Goal: Information Seeking & Learning: Learn about a topic

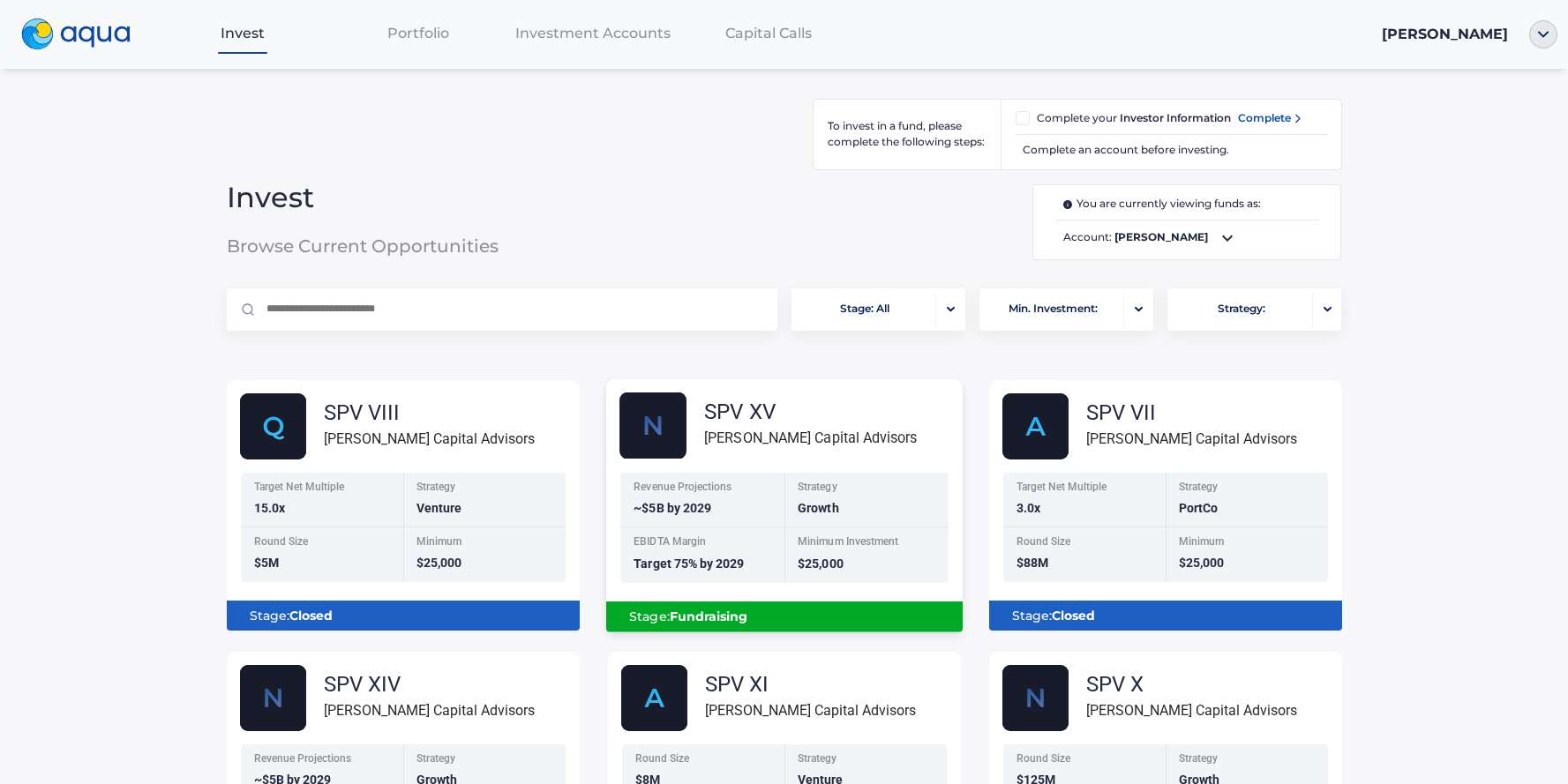
click at [748, 612] on div "Stage: Fundraising" at bounding box center [784, 616] width 328 height 30
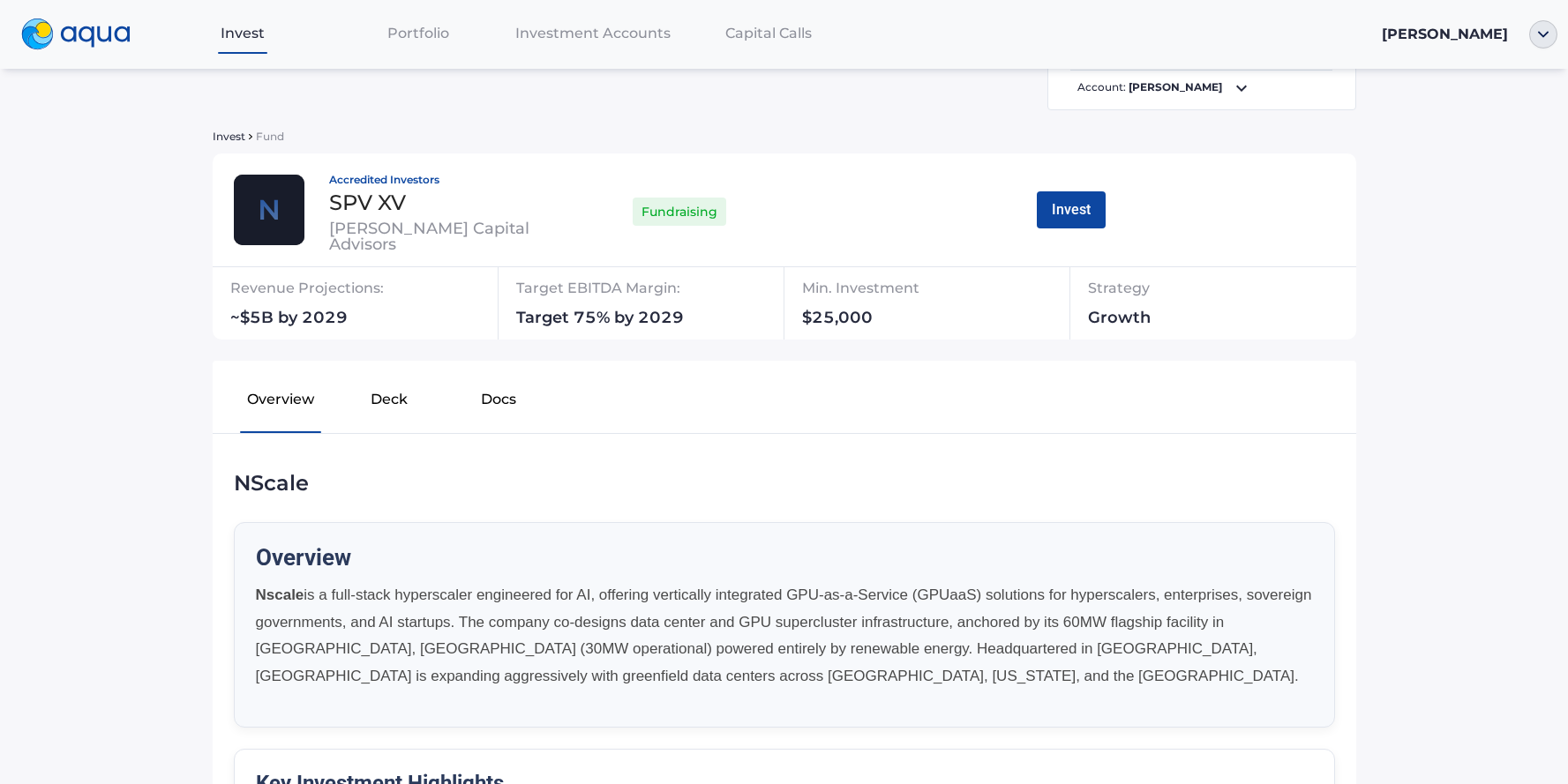
scroll to position [177, 0]
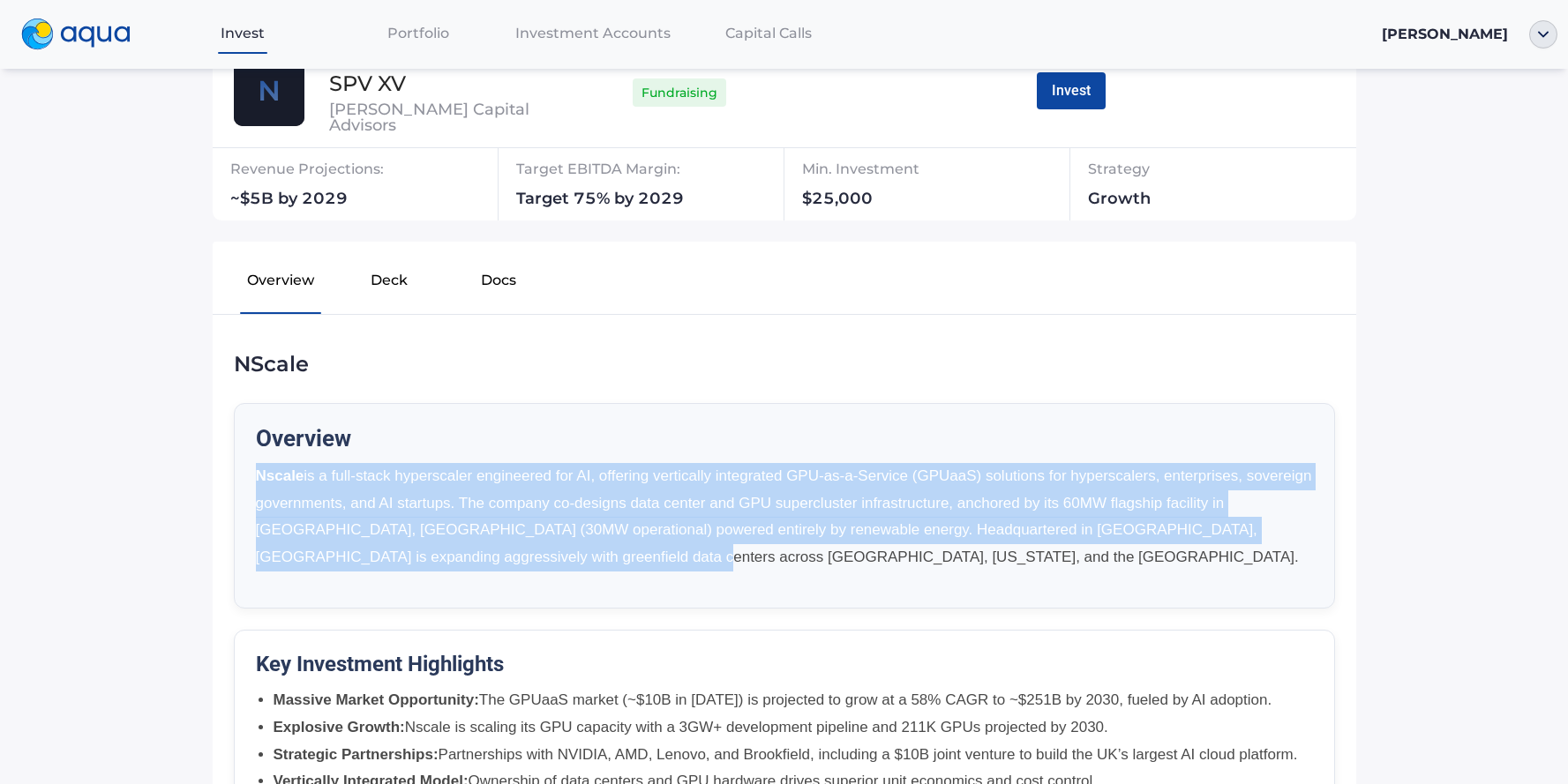
drag, startPoint x: 251, startPoint y: 476, endPoint x: 670, endPoint y: 546, distance: 424.8
click at [670, 546] on p "Nscale is a full-stack hyperscaler engineered for AI, offering vertically integ…" at bounding box center [784, 517] width 1057 height 108
copy p "Nscale is a full-stack hyperscaler engineered for AI, offering vertically integ…"
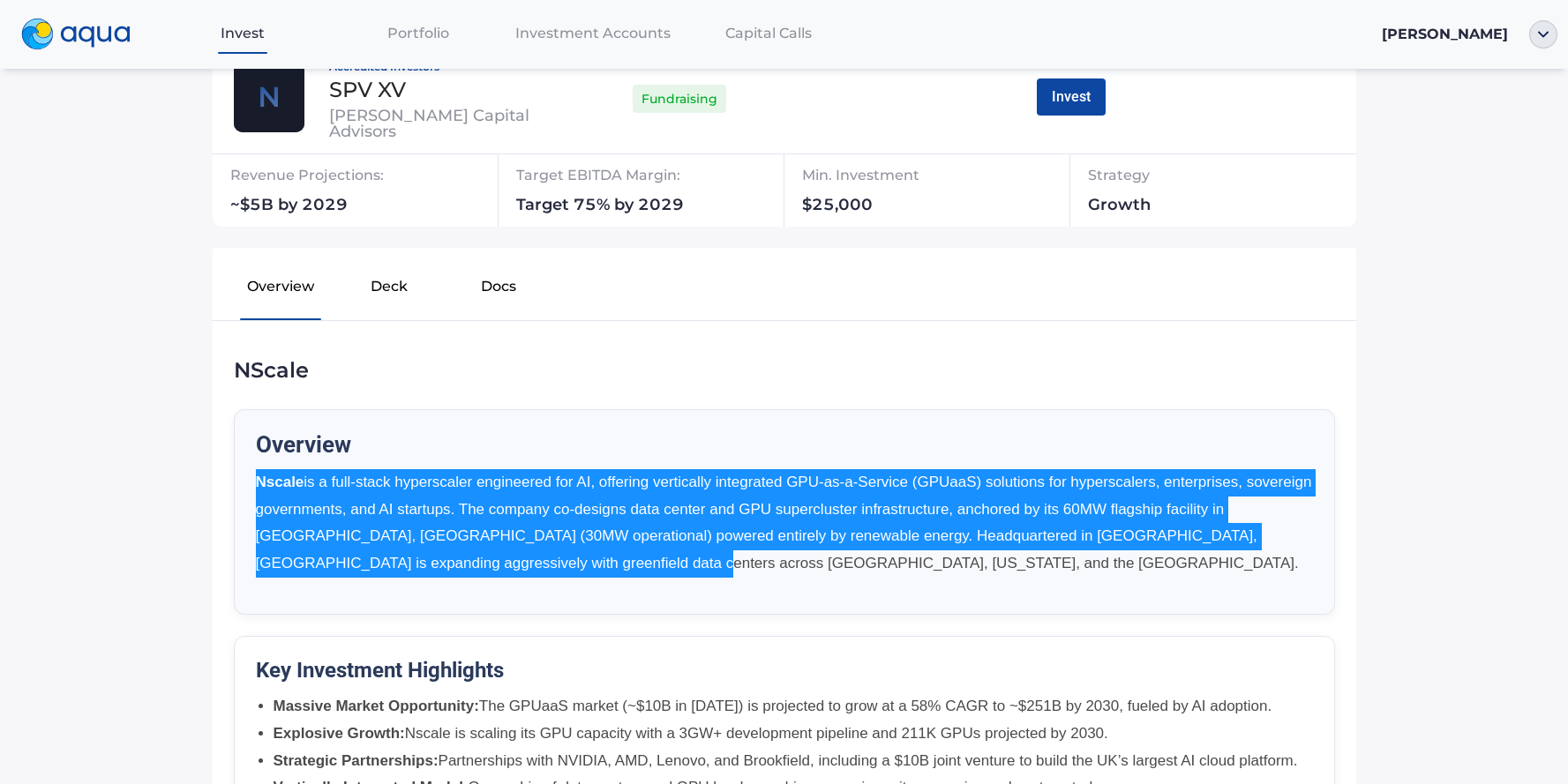
scroll to position [76, 0]
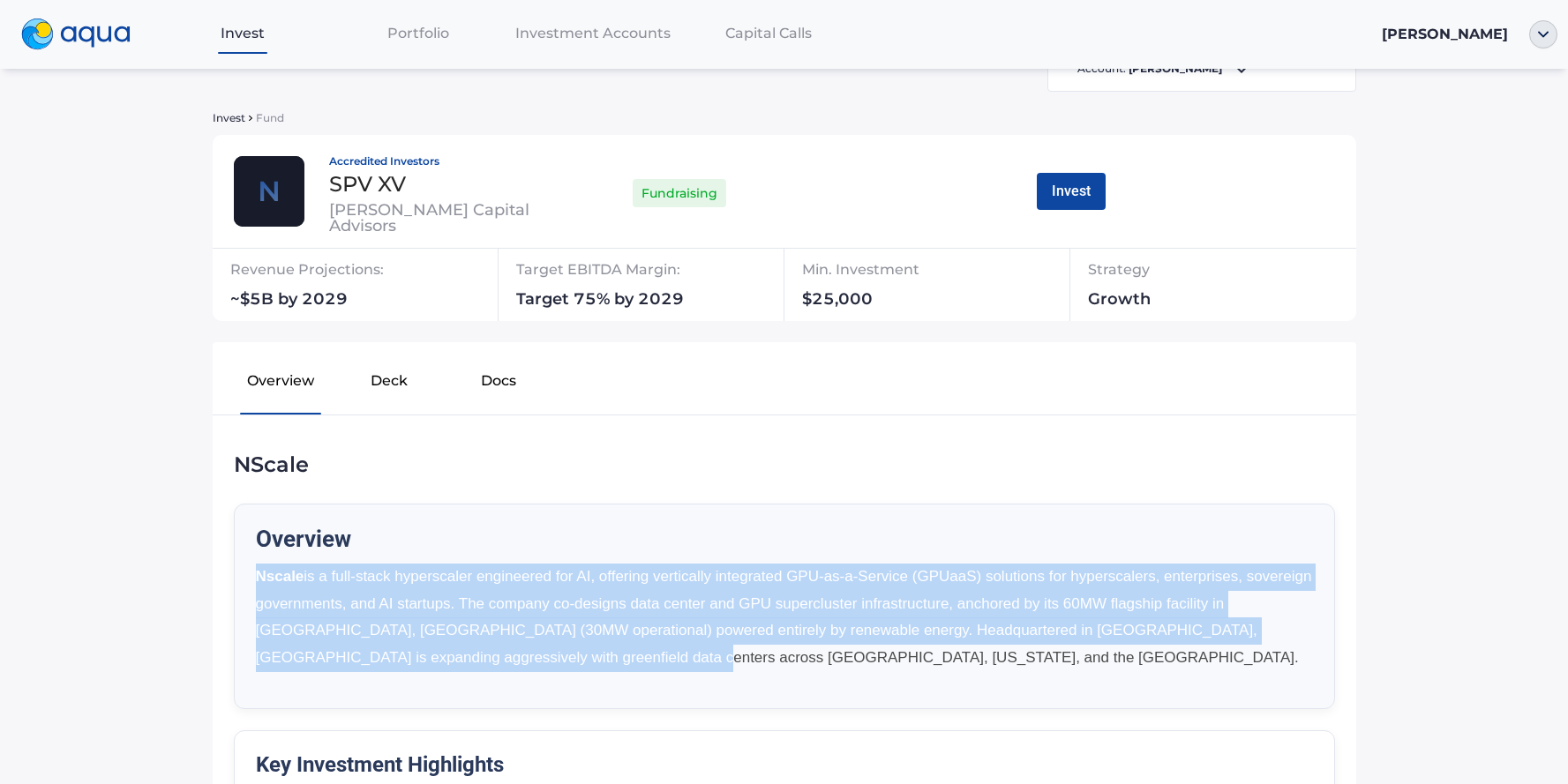
click at [382, 379] on button "Deck" at bounding box center [389, 385] width 108 height 57
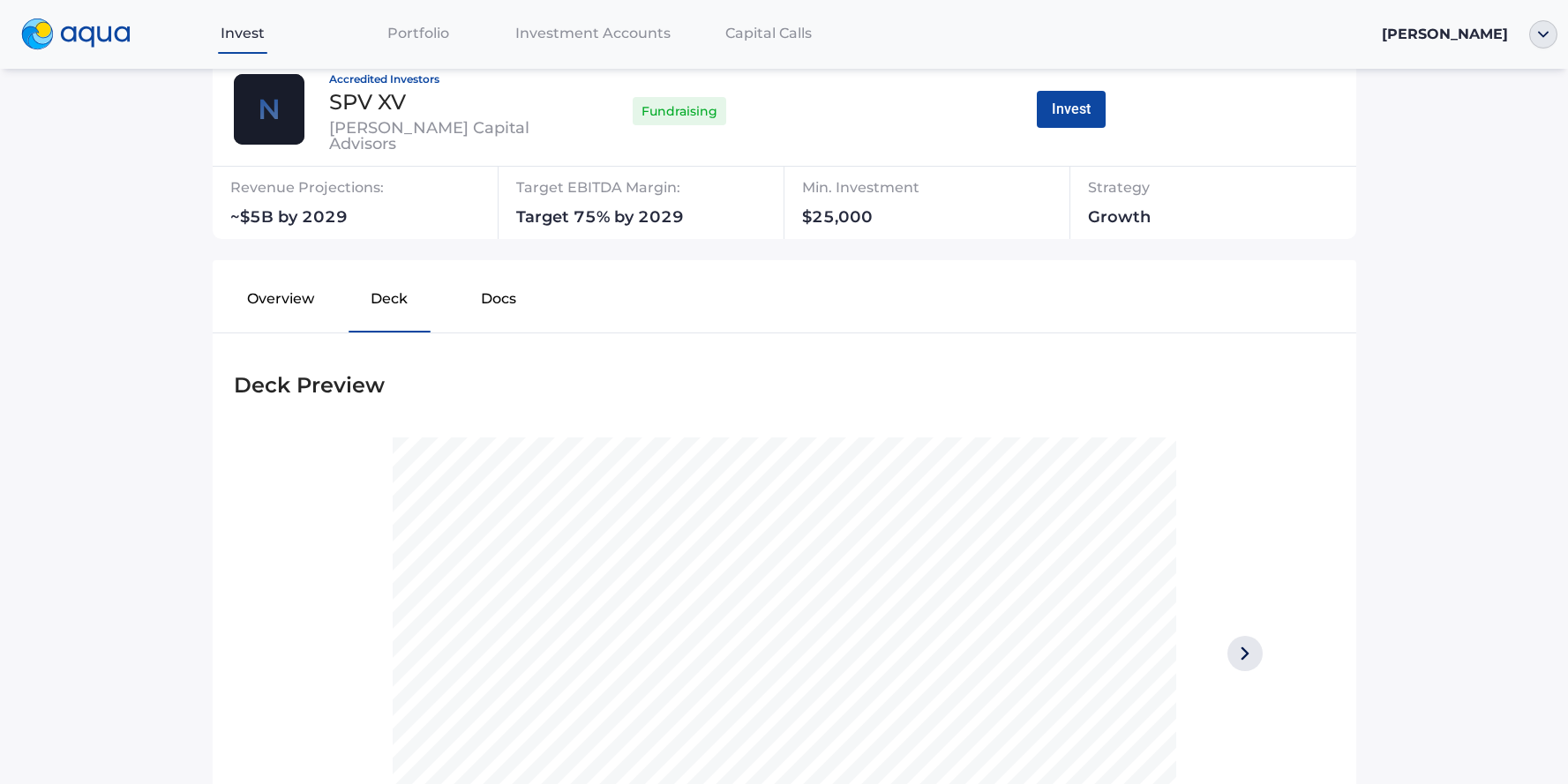
scroll to position [400, 0]
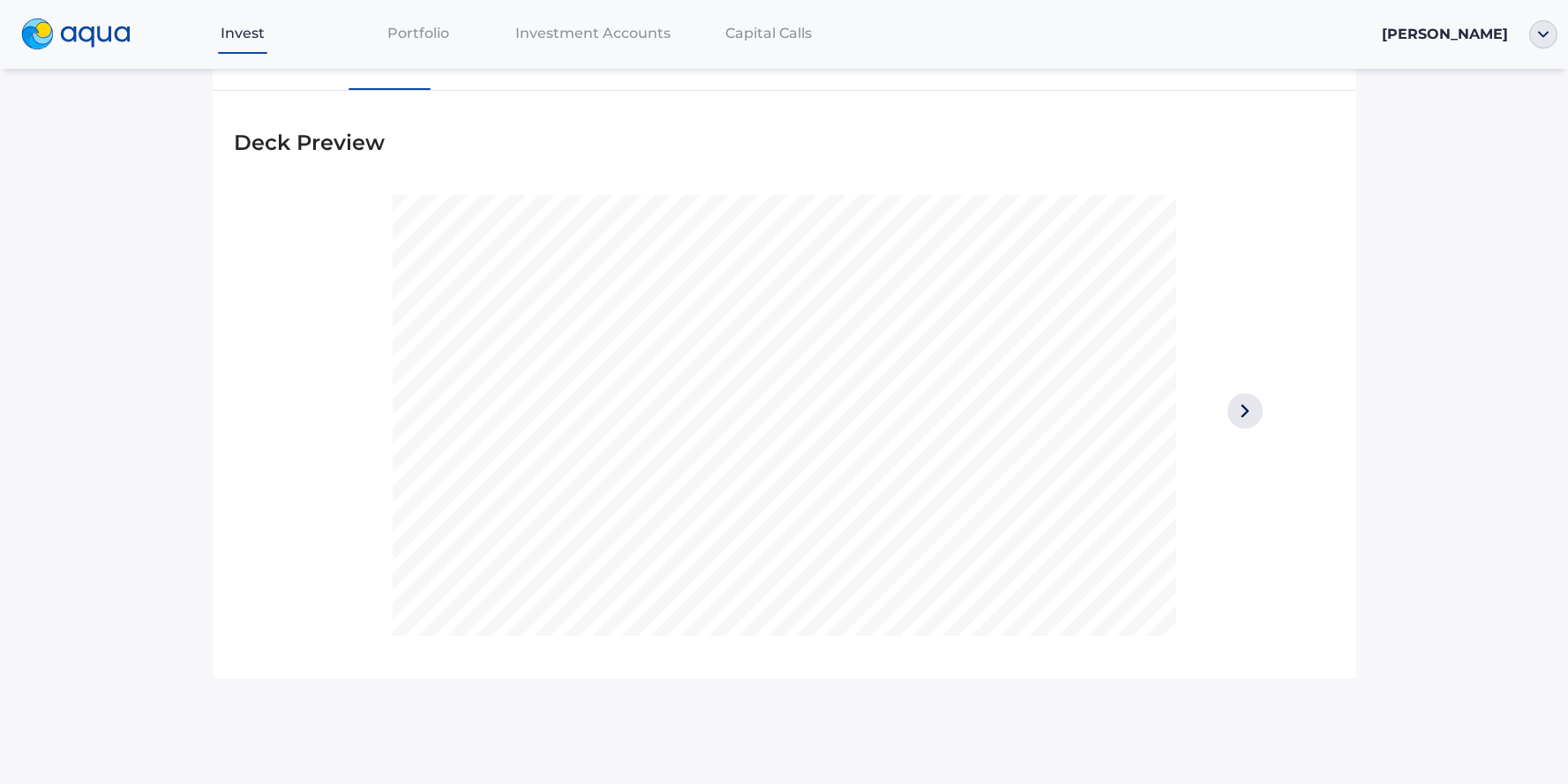
click at [1231, 411] on img at bounding box center [1244, 411] width 36 height 36
click at [1230, 409] on img at bounding box center [1244, 411] width 36 height 36
click at [1239, 400] on img at bounding box center [1244, 411] width 36 height 36
click at [1236, 397] on img at bounding box center [1244, 411] width 36 height 36
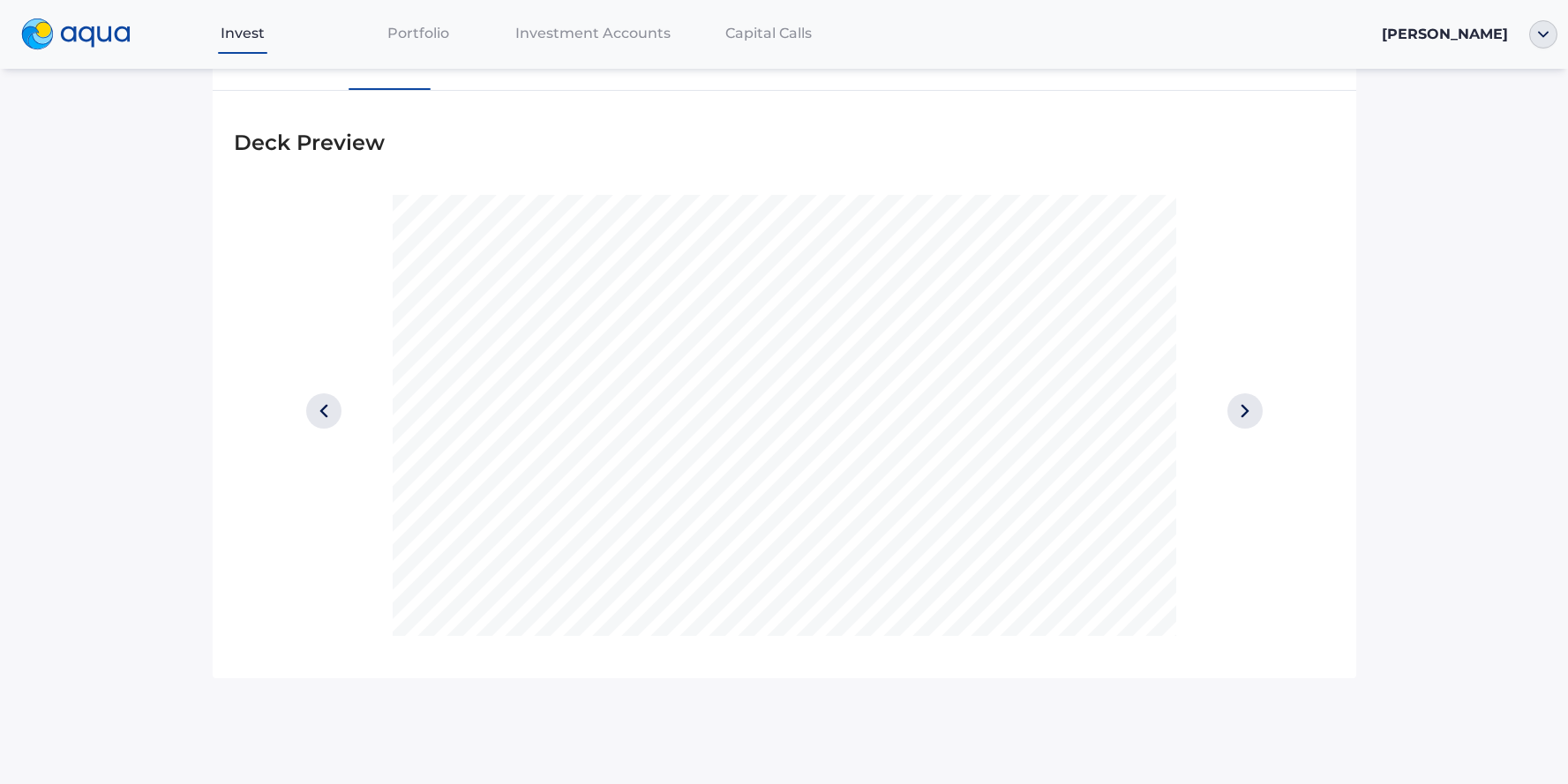
click at [1235, 397] on img at bounding box center [1244, 411] width 36 height 36
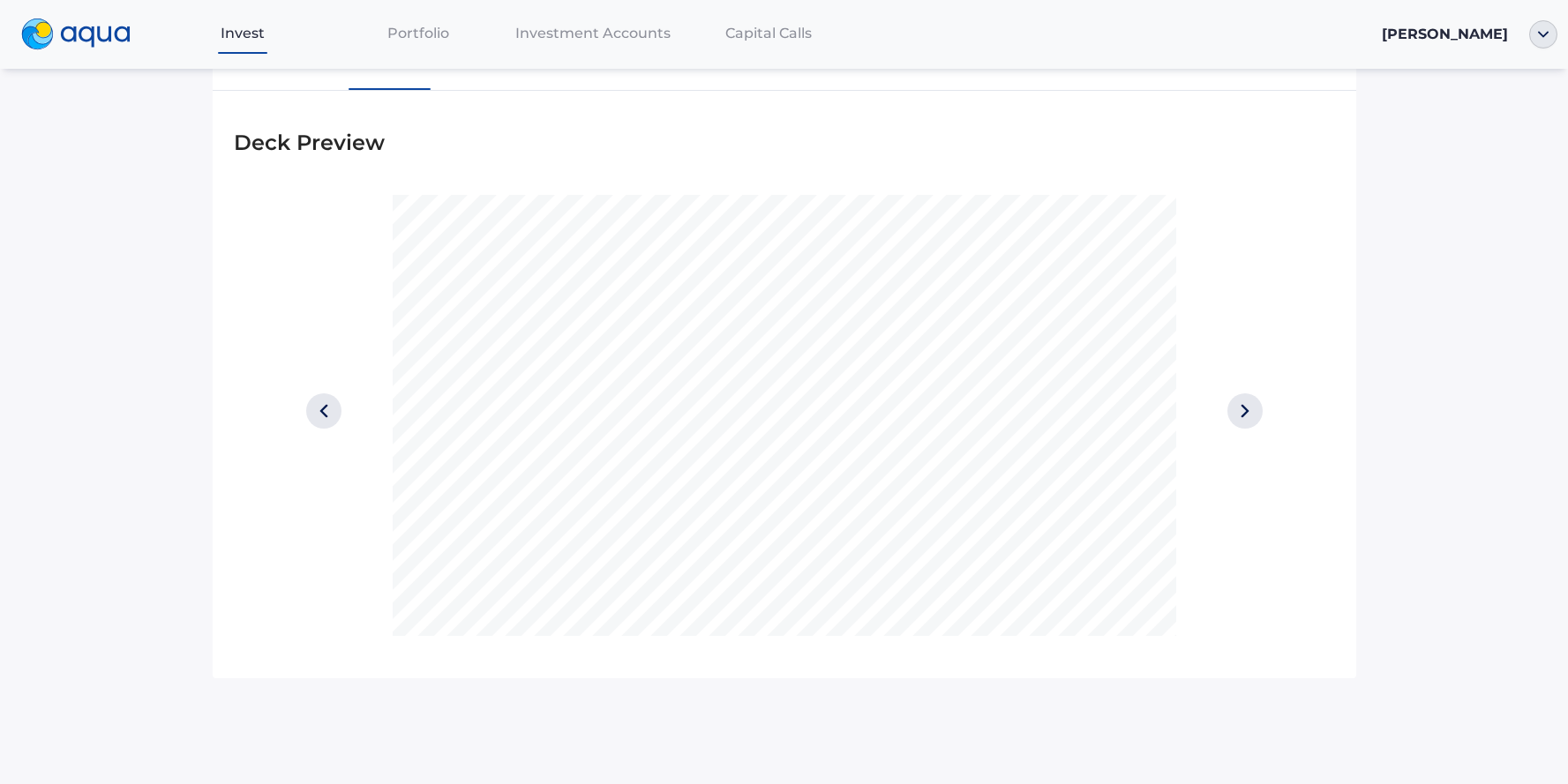
click at [1235, 397] on img at bounding box center [1244, 411] width 36 height 36
click at [1238, 404] on img at bounding box center [1244, 411] width 36 height 36
click at [1237, 404] on img at bounding box center [1244, 411] width 36 height 36
click at [1236, 403] on img at bounding box center [1244, 411] width 36 height 36
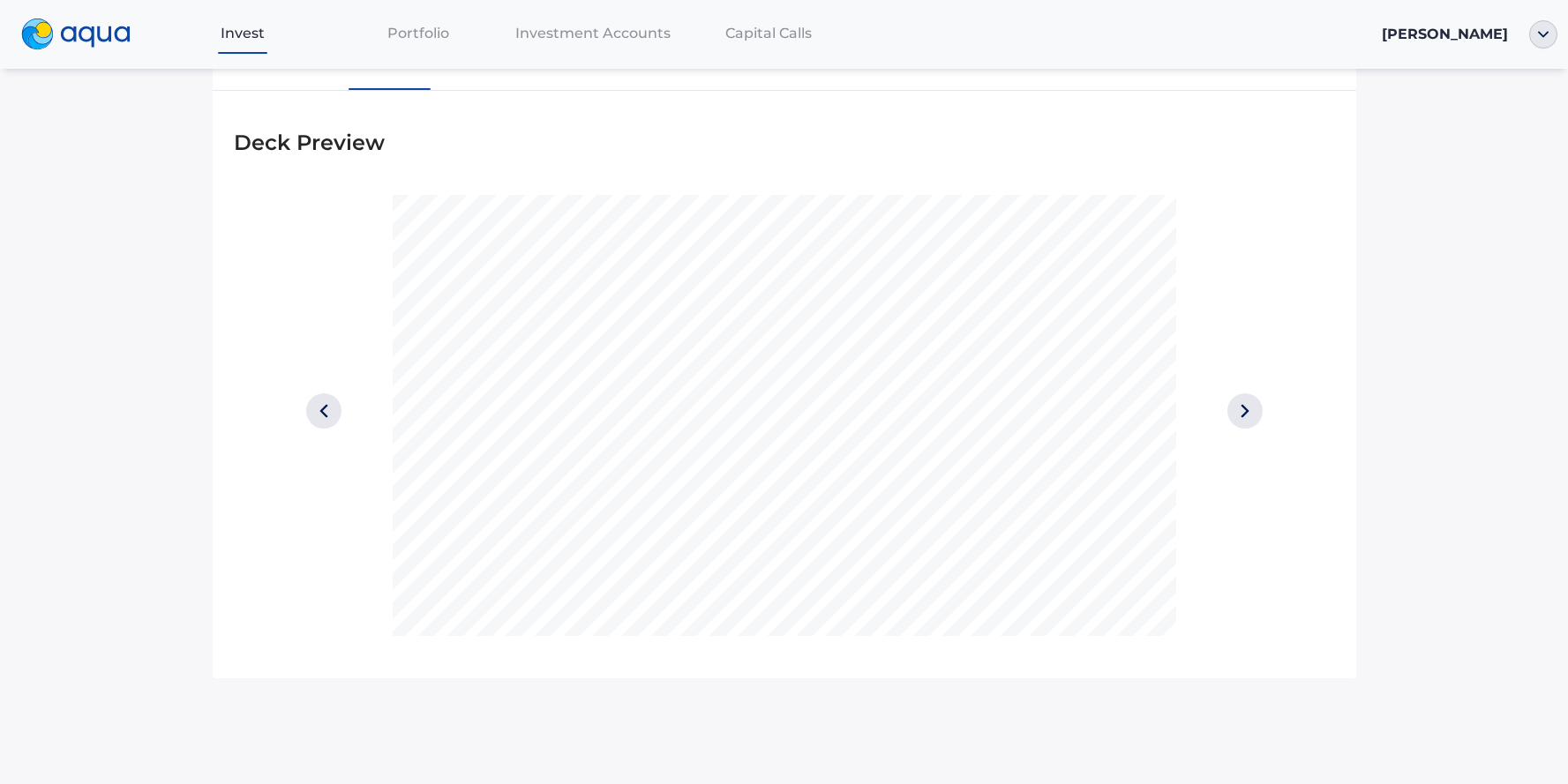
click at [1236, 403] on img at bounding box center [1244, 411] width 36 height 36
click at [1235, 402] on img at bounding box center [1244, 411] width 36 height 36
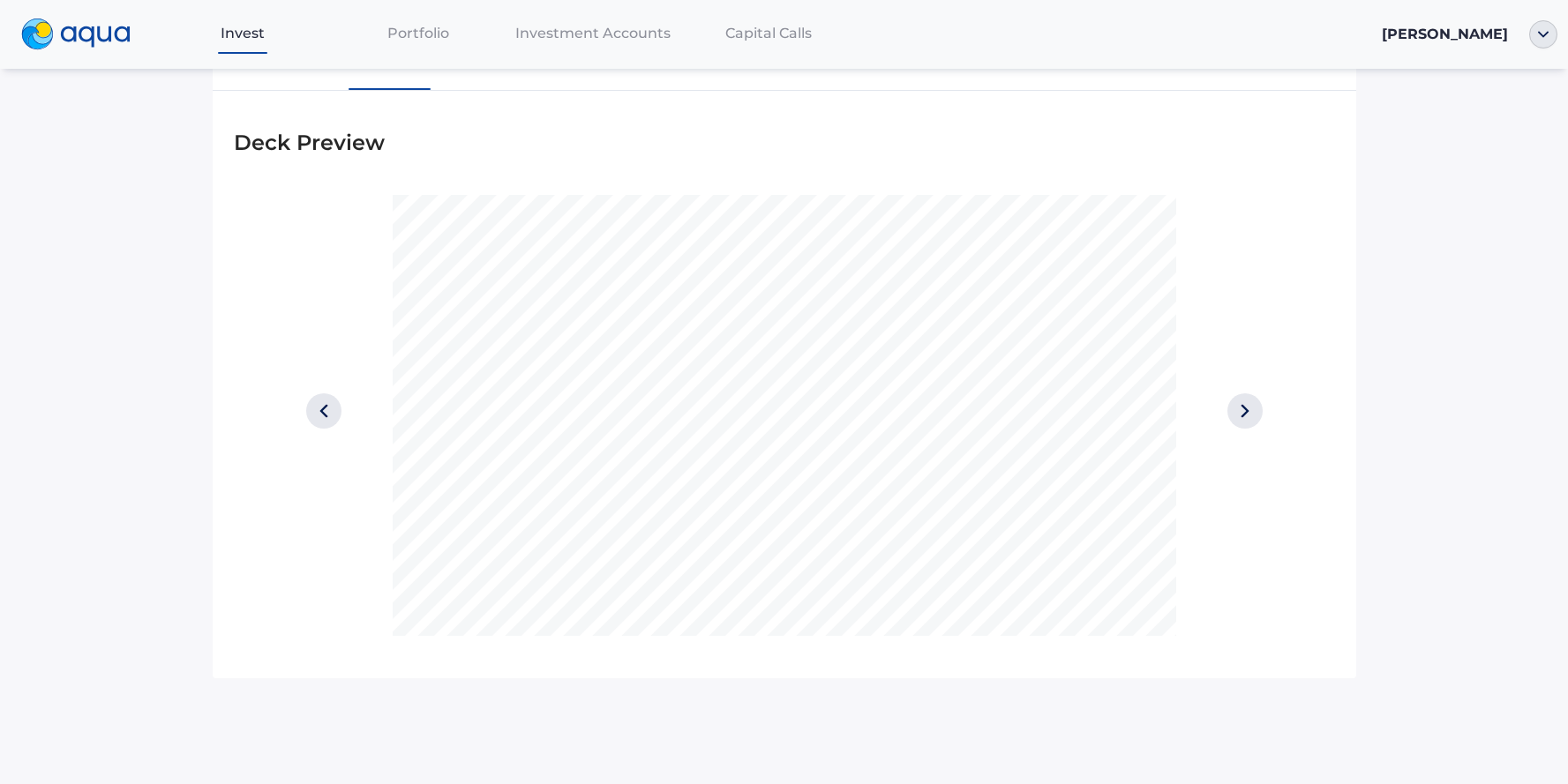
click at [1235, 402] on img at bounding box center [1244, 411] width 36 height 36
click at [326, 408] on img at bounding box center [324, 411] width 36 height 36
click at [1236, 407] on img at bounding box center [1244, 411] width 36 height 36
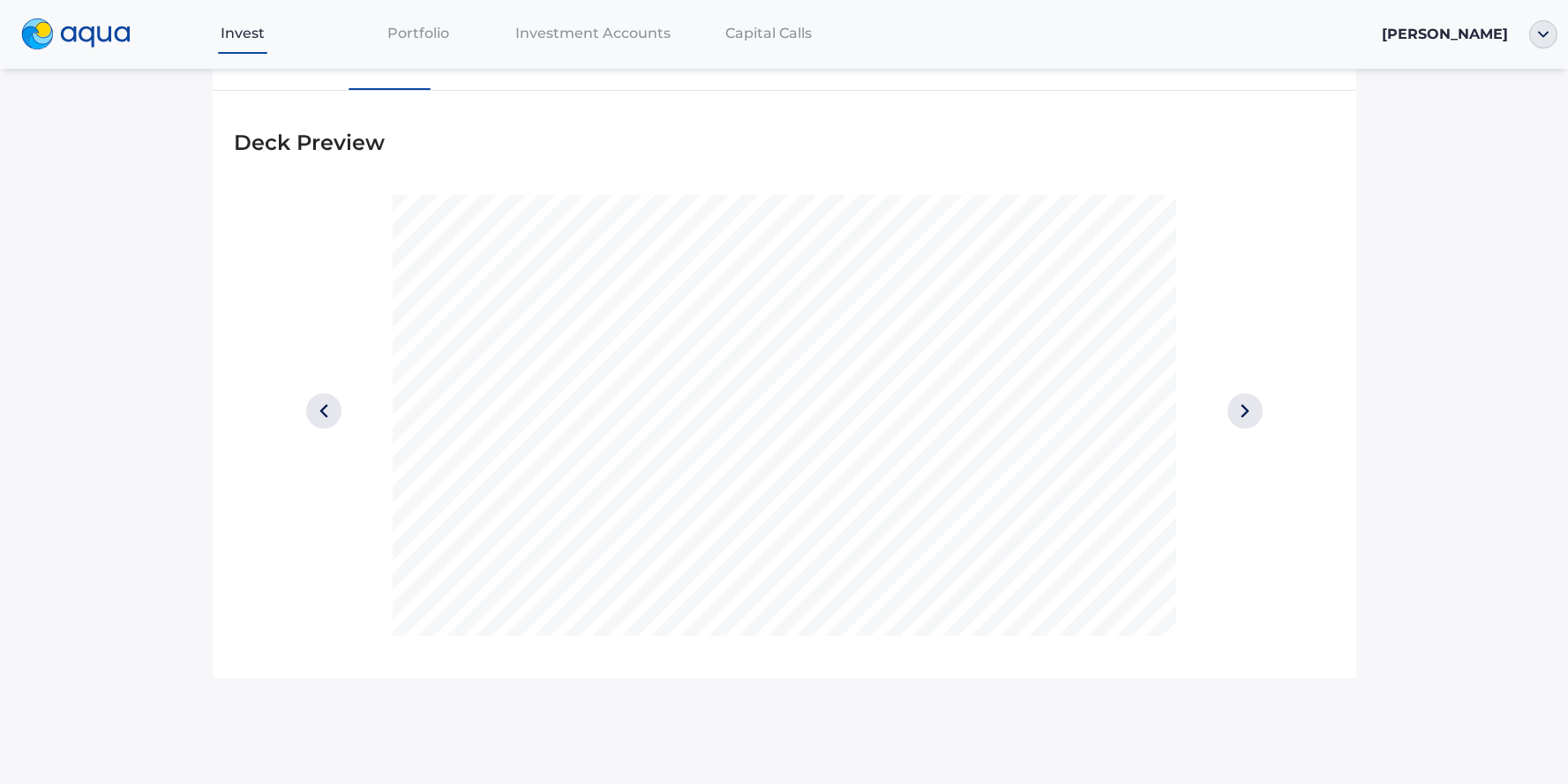
click at [413, 44] on div "Portfolio" at bounding box center [418, 33] width 176 height 36
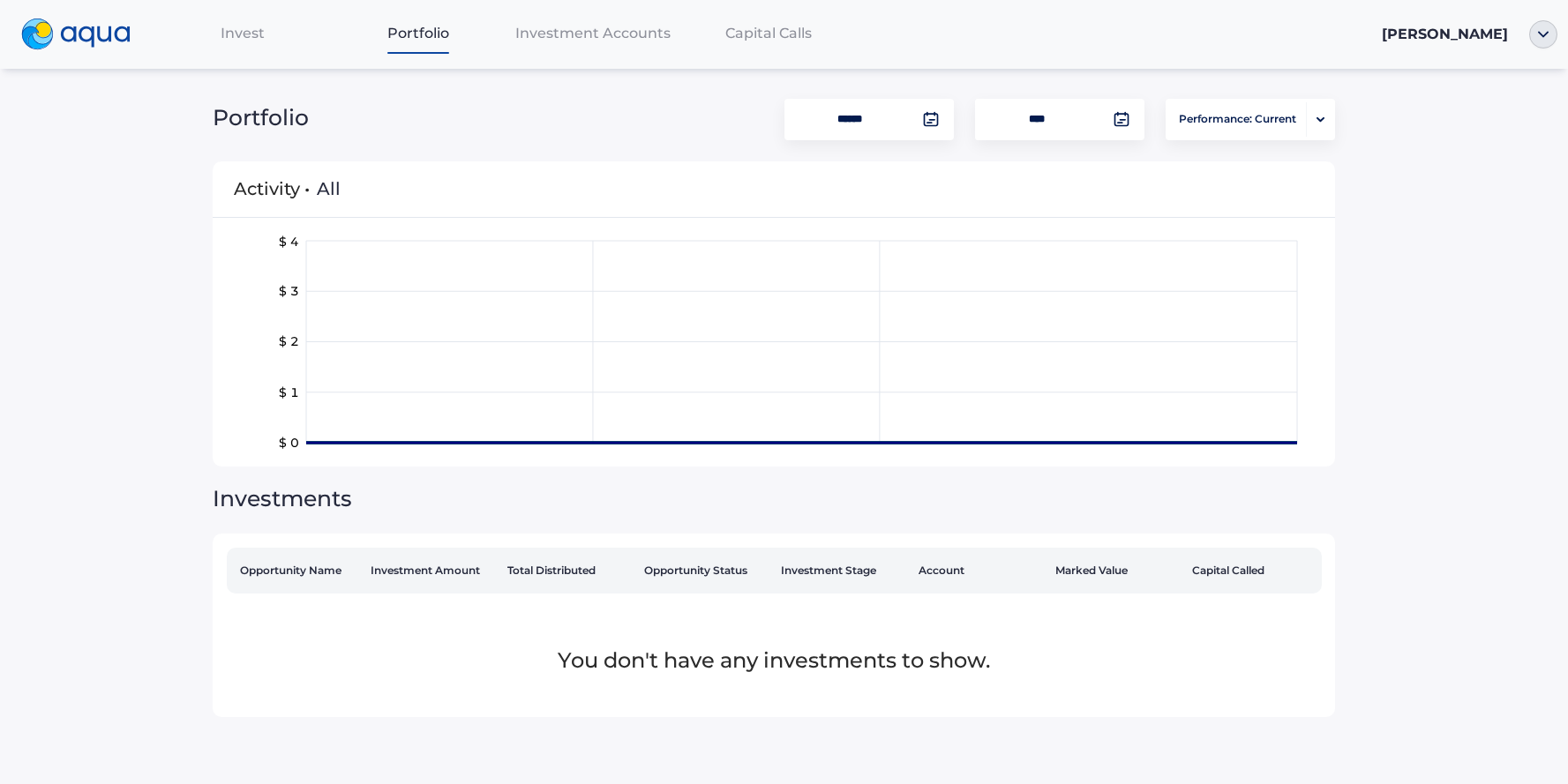
click at [550, 45] on div "Investment Accounts" at bounding box center [593, 33] width 176 height 36
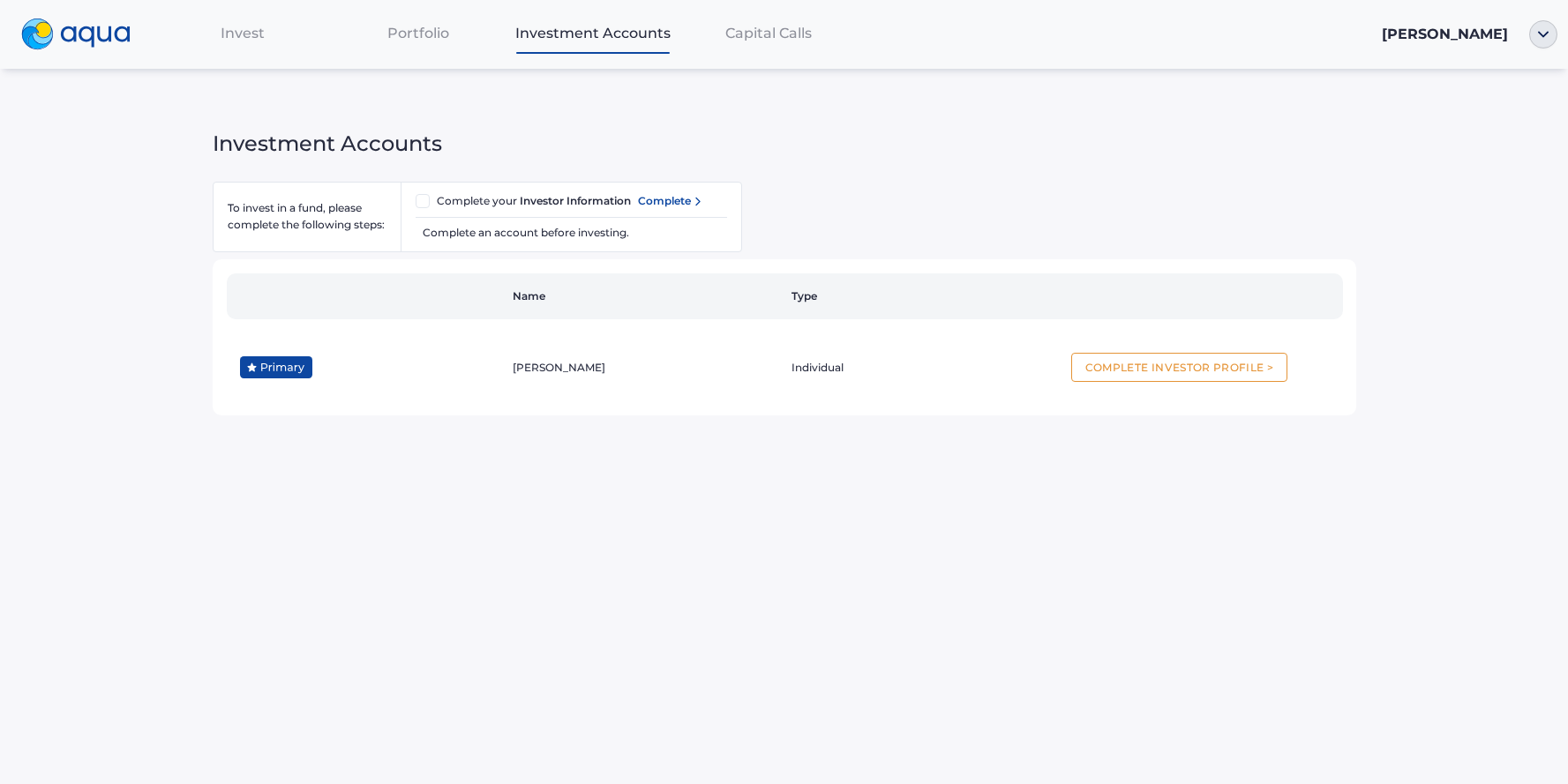
click at [763, 32] on span "Capital Calls" at bounding box center [769, 33] width 87 height 16
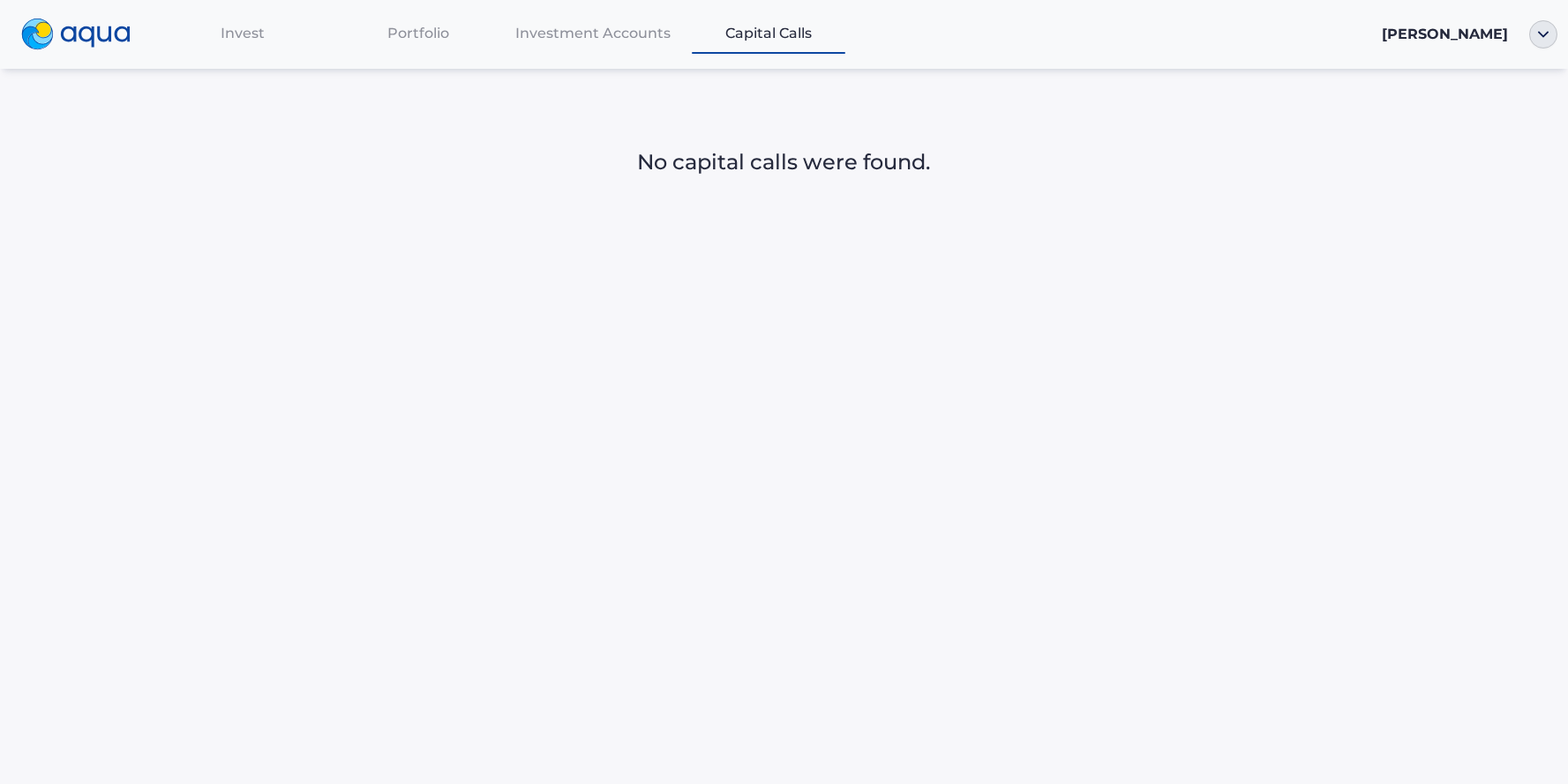
click at [231, 26] on div "Invest" at bounding box center [242, 33] width 176 height 36
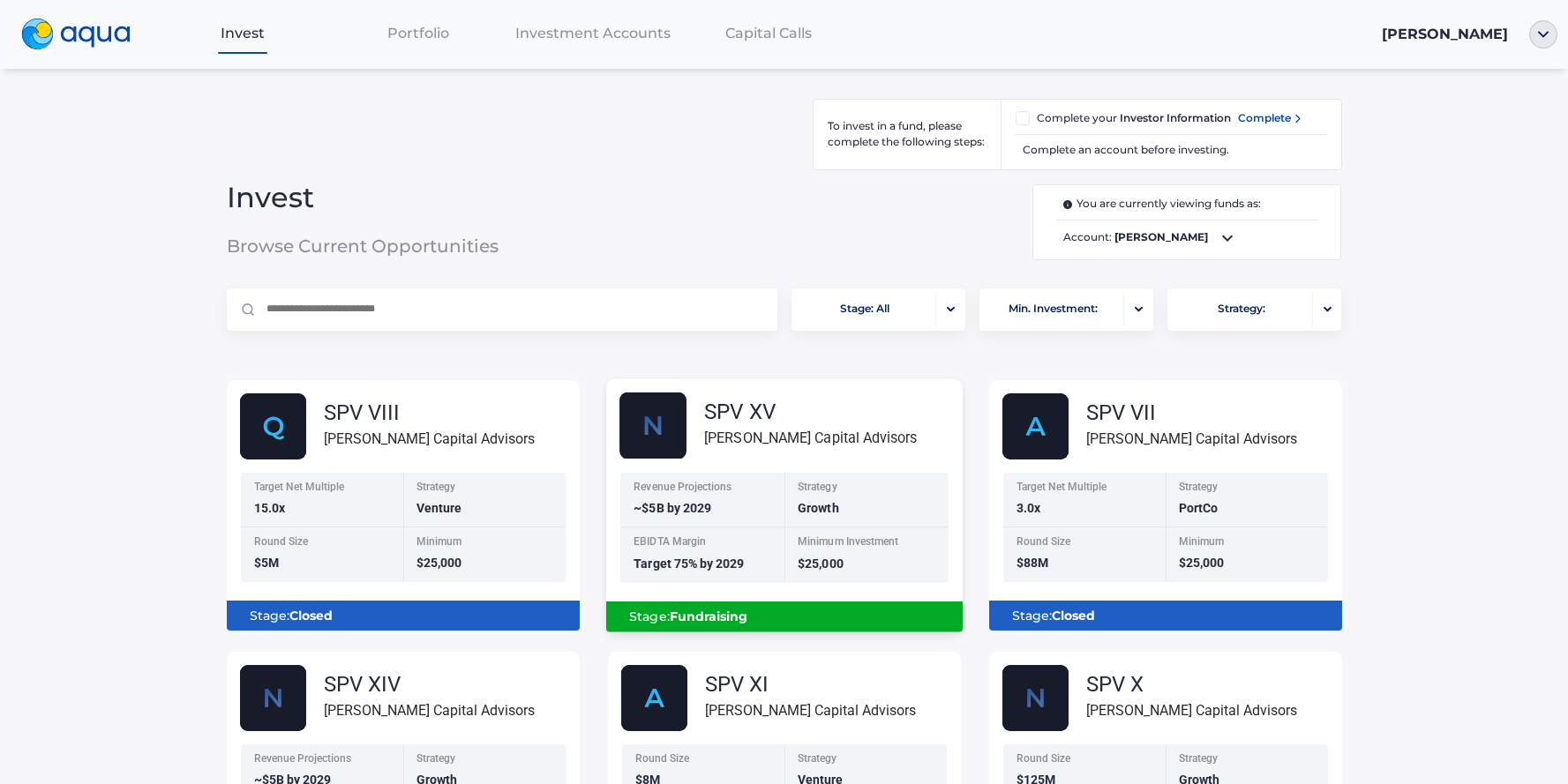
click at [764, 617] on div "Stage: Fundraising" at bounding box center [784, 616] width 328 height 30
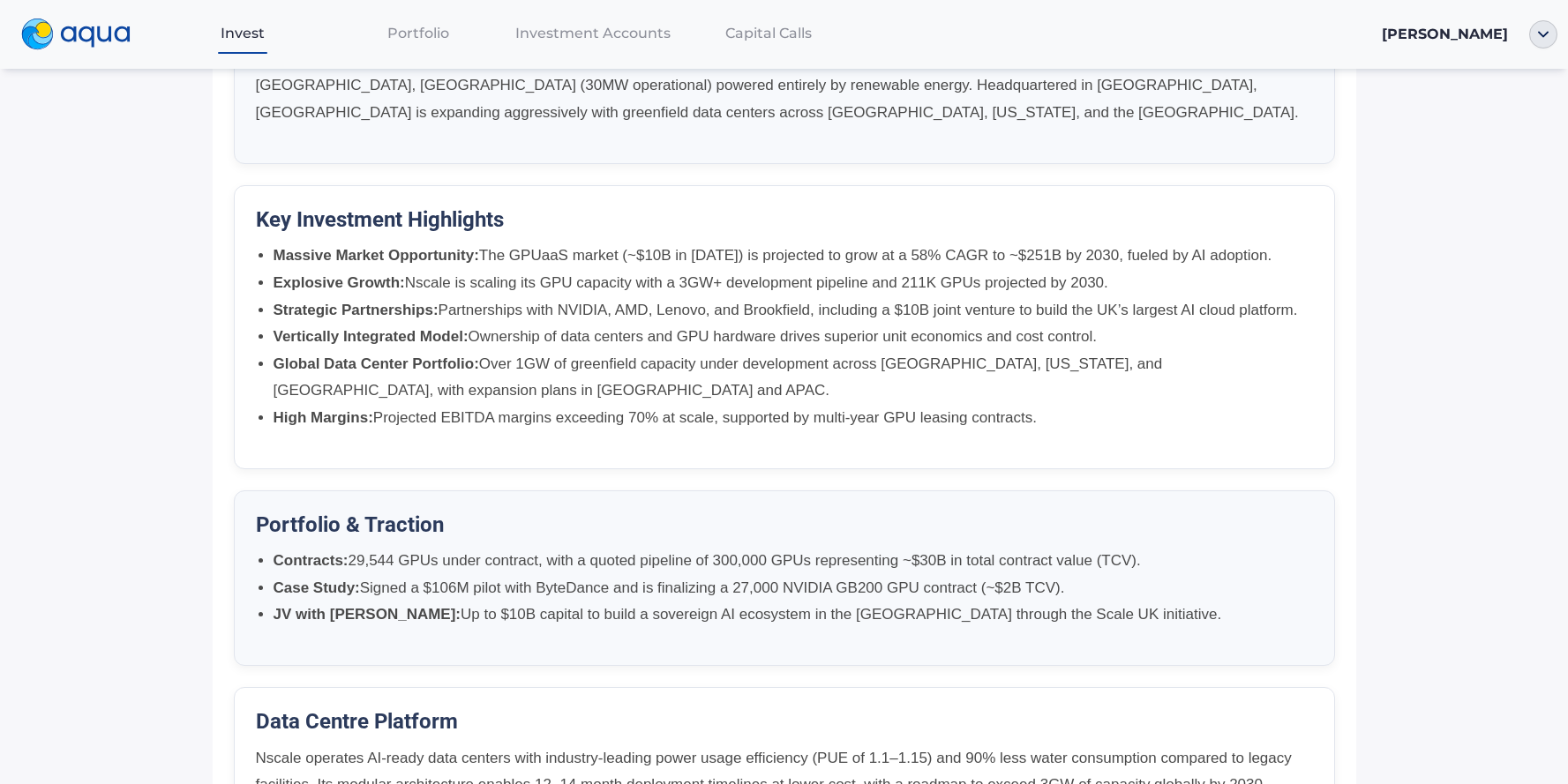
scroll to position [605, 0]
